Goal: Information Seeking & Learning: Learn about a topic

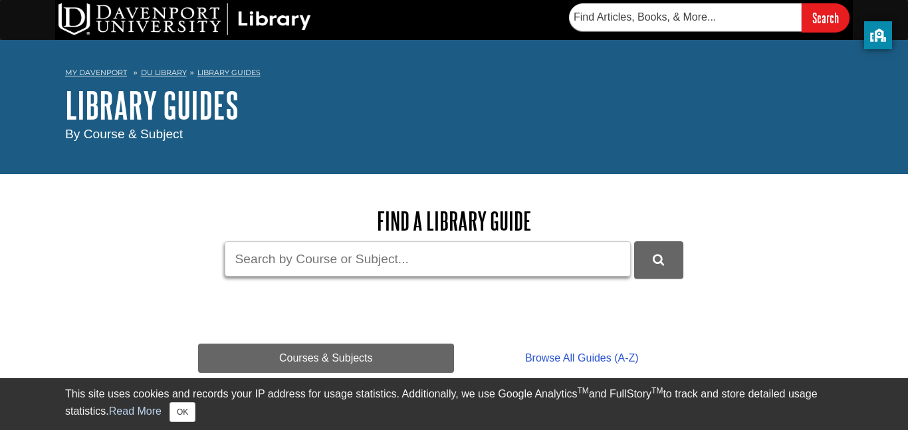
click at [320, 265] on input "Guide Search Terms" at bounding box center [428, 258] width 406 height 35
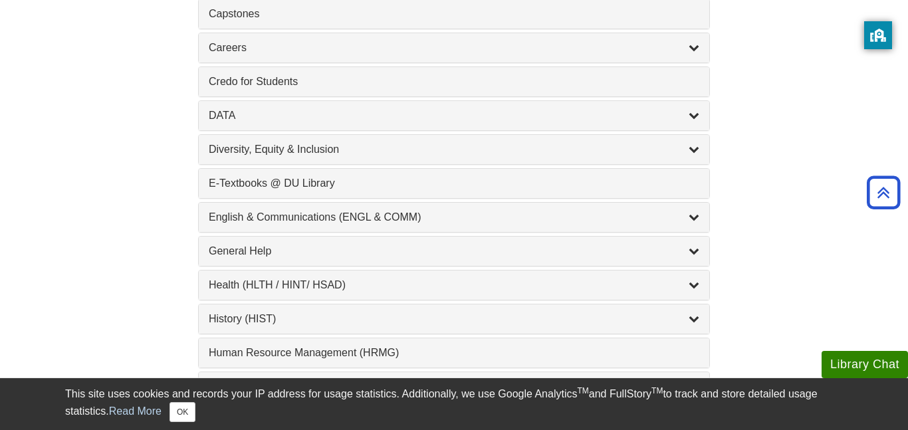
scroll to position [662, 0]
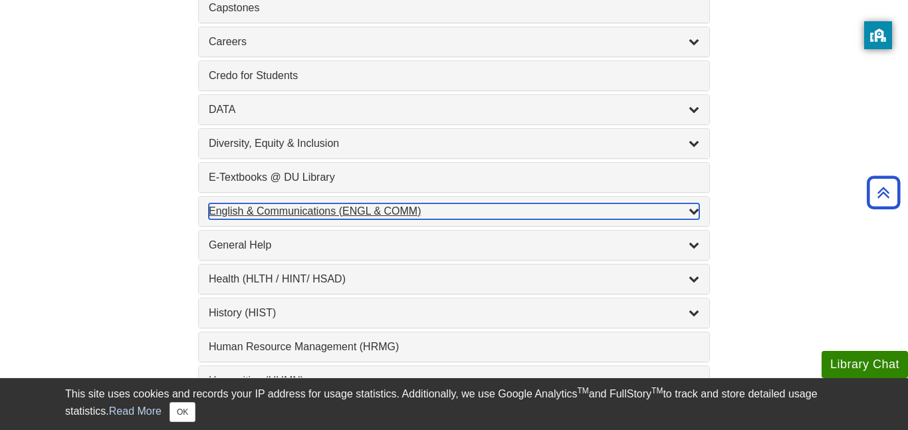
click at [340, 211] on div "English & Communications (ENGL & COMM) , 6 guides" at bounding box center [454, 211] width 490 height 16
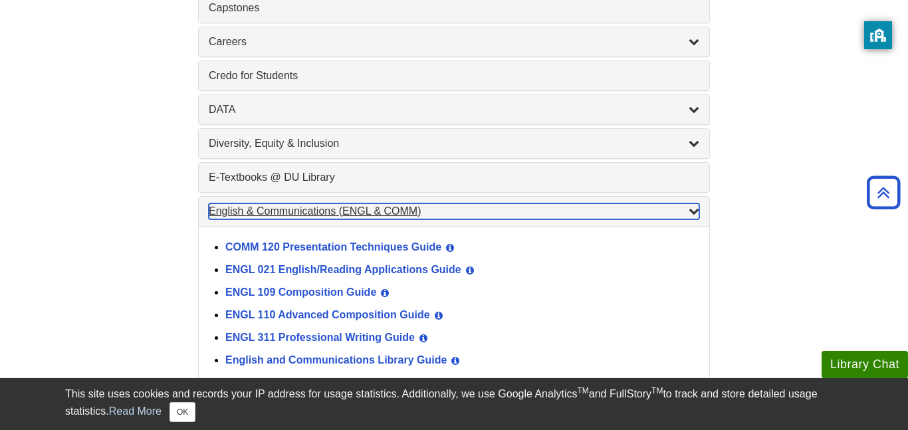
click at [340, 211] on div "English & Communications (ENGL & COMM) , 6 guides" at bounding box center [454, 211] width 490 height 16
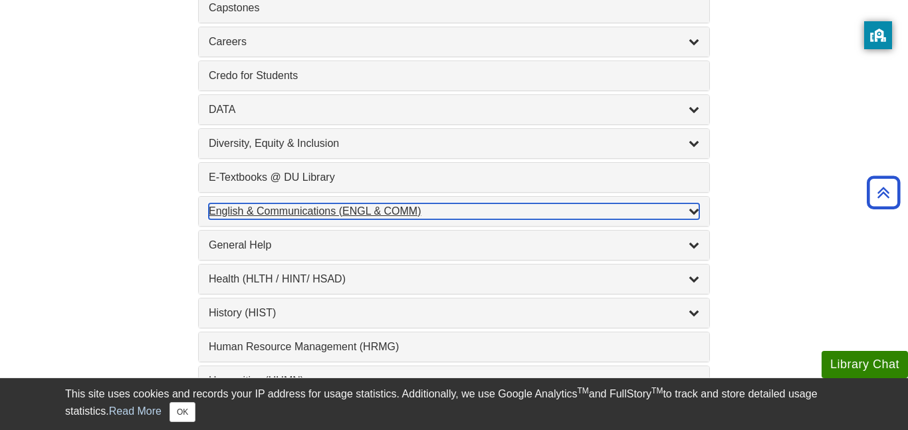
click at [331, 218] on div "English & Communications (ENGL & COMM) , 6 guides" at bounding box center [454, 211] width 490 height 16
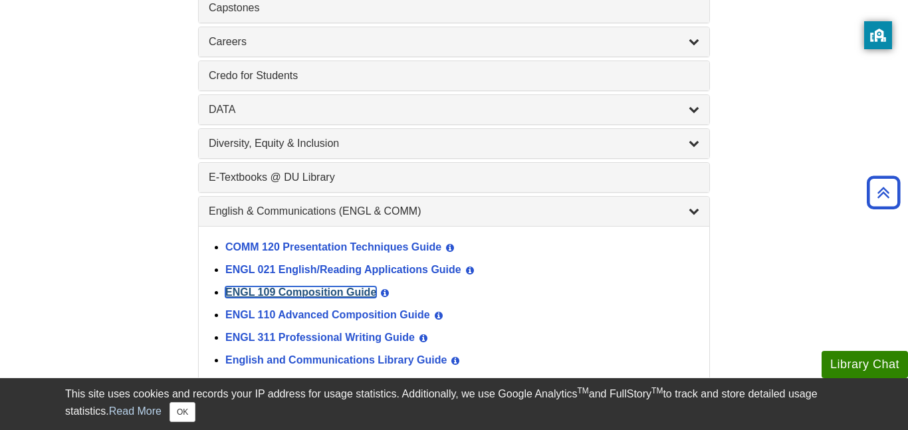
click at [326, 296] on link "ENGL 109 Composition Guide" at bounding box center [300, 291] width 151 height 11
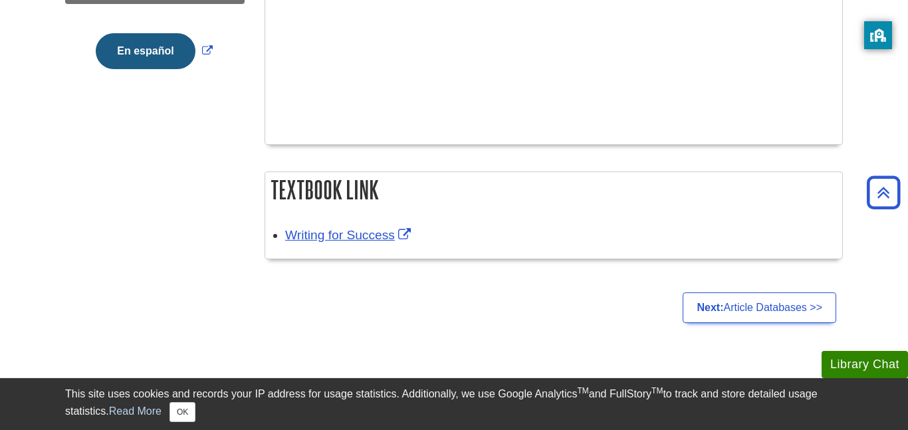
scroll to position [455, 0]
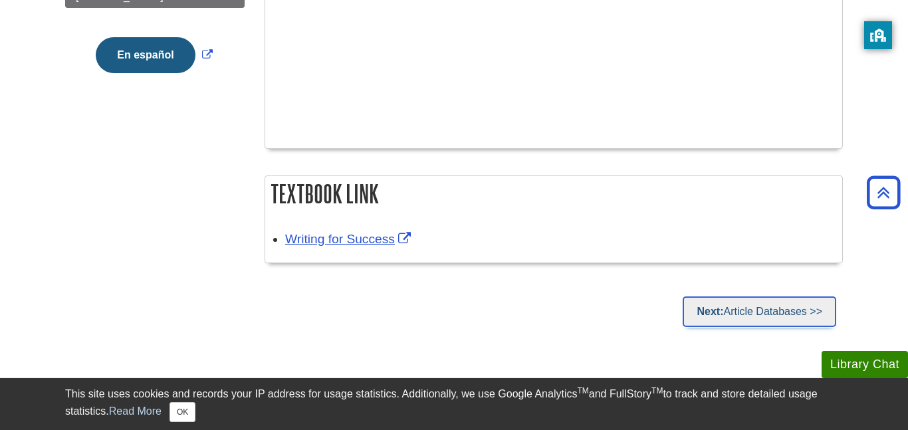
click at [819, 300] on link "Next: Article Databases >>" at bounding box center [758, 311] width 153 height 31
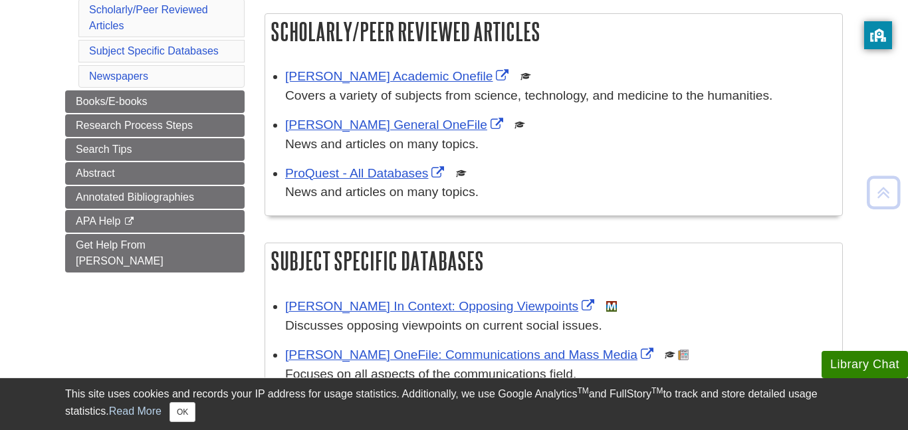
scroll to position [232, 0]
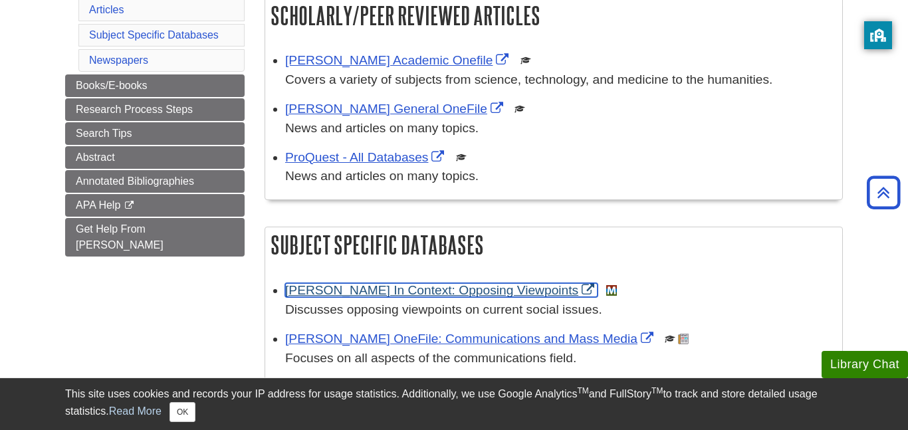
click at [387, 297] on link "Gale In Context: Opposing Viewpoints" at bounding box center [441, 290] width 312 height 14
